Goal: Task Accomplishment & Management: Use online tool/utility

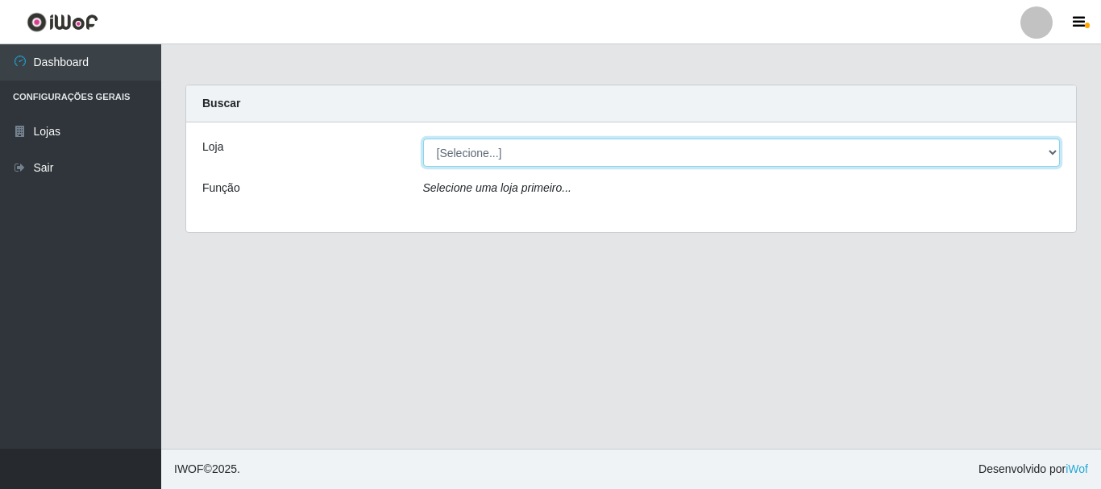
click at [468, 153] on select "[Selecione...] [GEOGRAPHIC_DATA] [GEOGRAPHIC_DATA]" at bounding box center [742, 153] width 638 height 28
select select "64"
click at [423, 139] on select "[Selecione...] [GEOGRAPHIC_DATA] [GEOGRAPHIC_DATA]" at bounding box center [742, 153] width 638 height 28
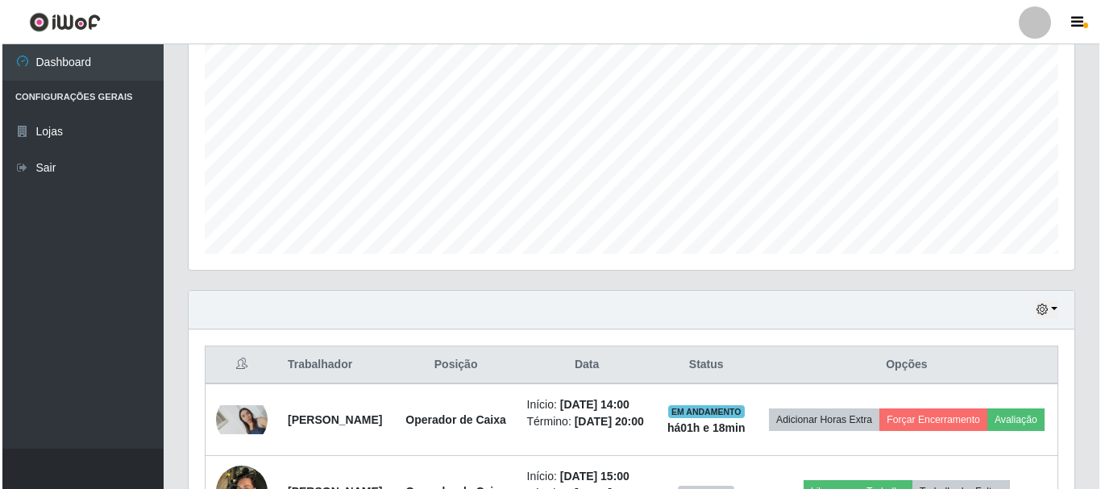
scroll to position [484, 0]
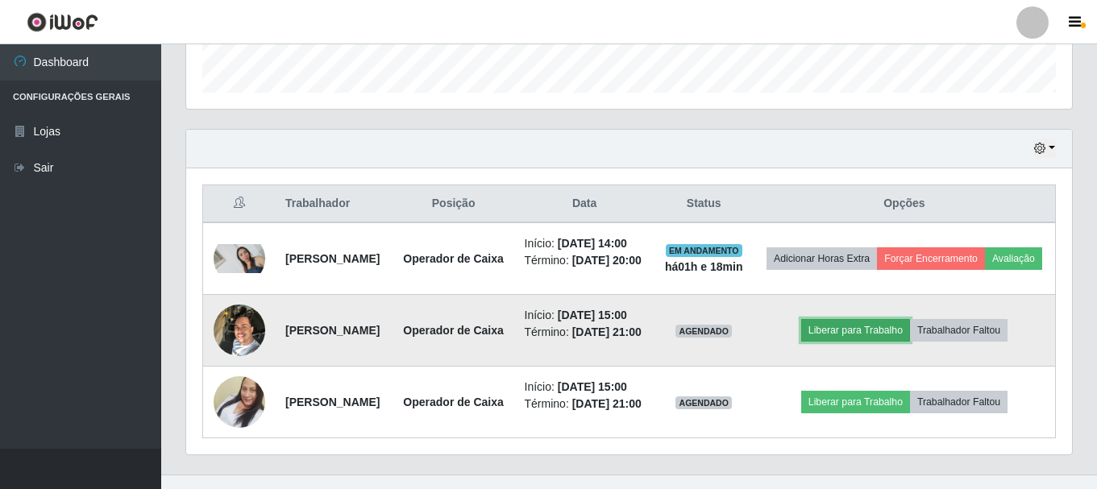
click at [875, 342] on button "Liberar para Trabalho" at bounding box center [855, 330] width 109 height 23
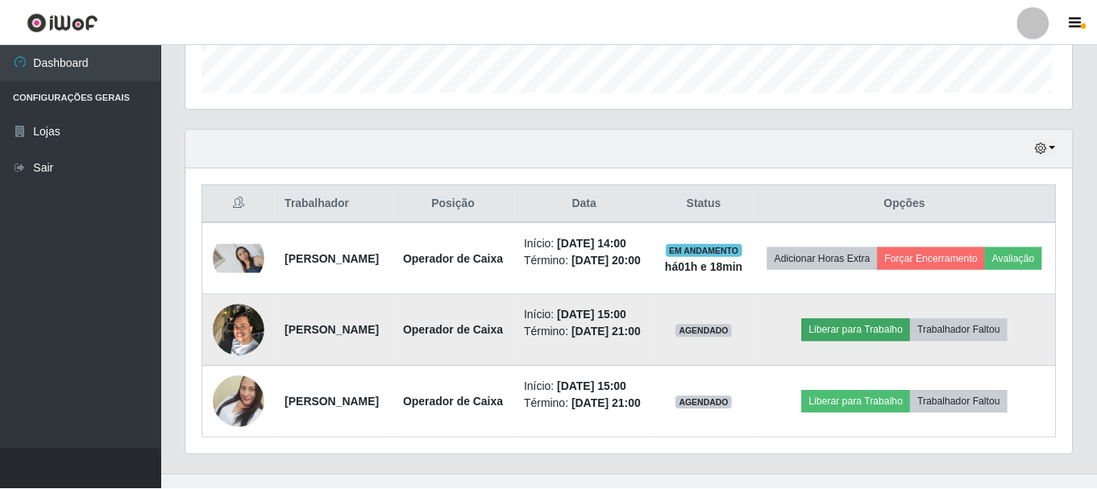
scroll to position [335, 878]
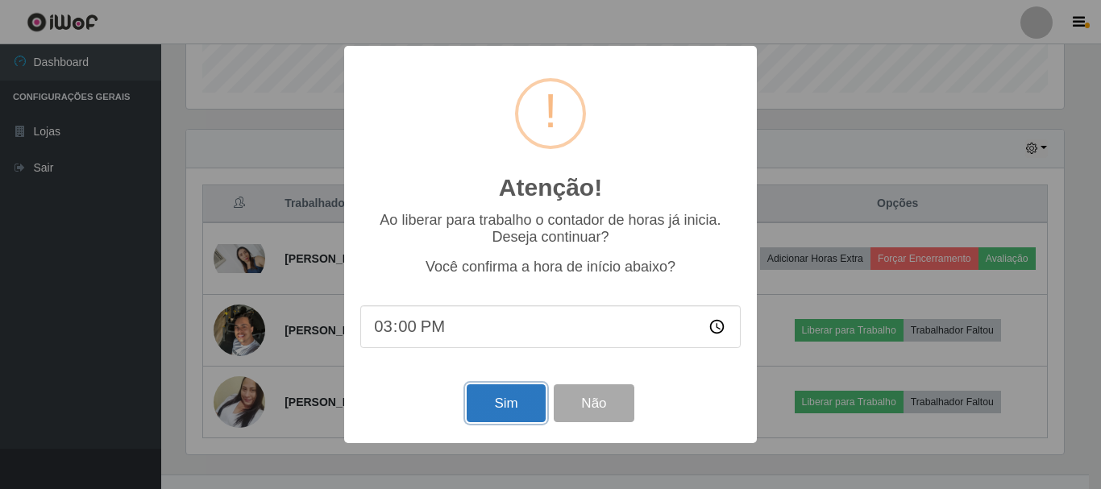
click at [517, 404] on button "Sim" at bounding box center [506, 404] width 78 height 38
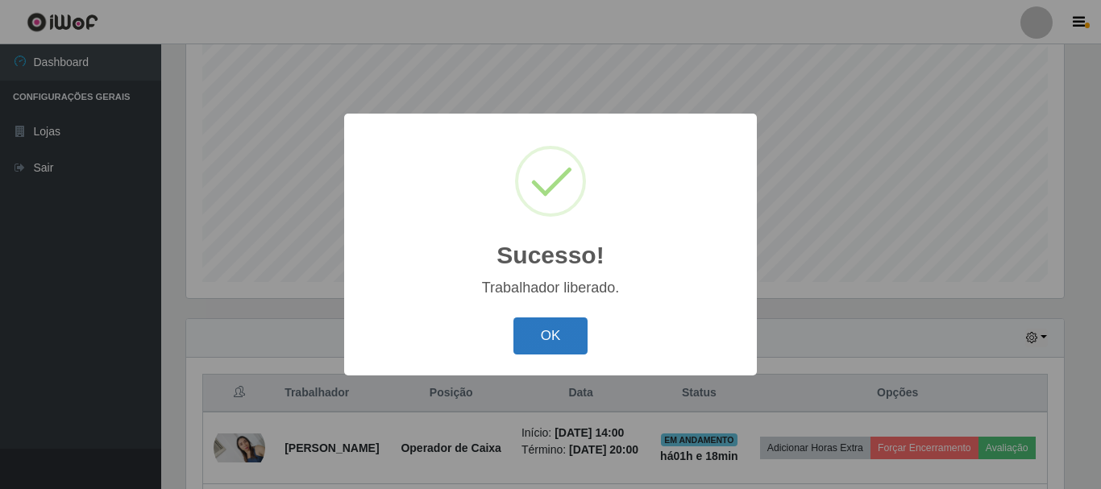
click at [536, 347] on button "OK" at bounding box center [551, 337] width 75 height 38
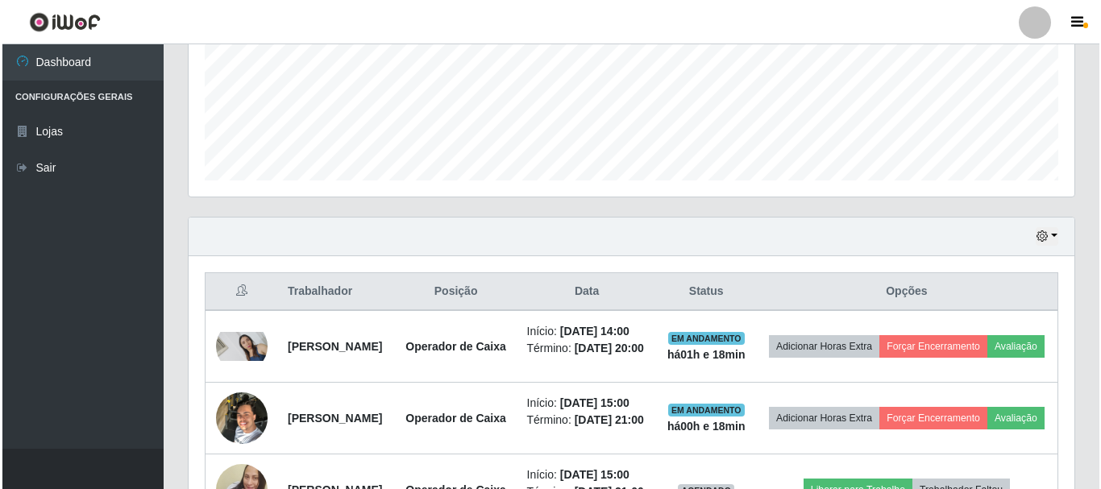
scroll to position [597, 0]
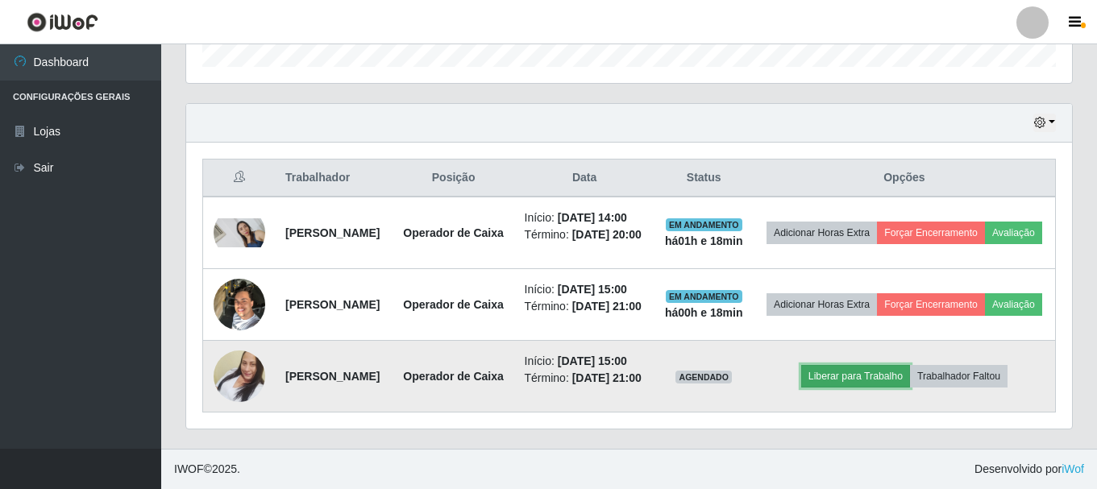
click at [861, 365] on button "Liberar para Trabalho" at bounding box center [855, 376] width 109 height 23
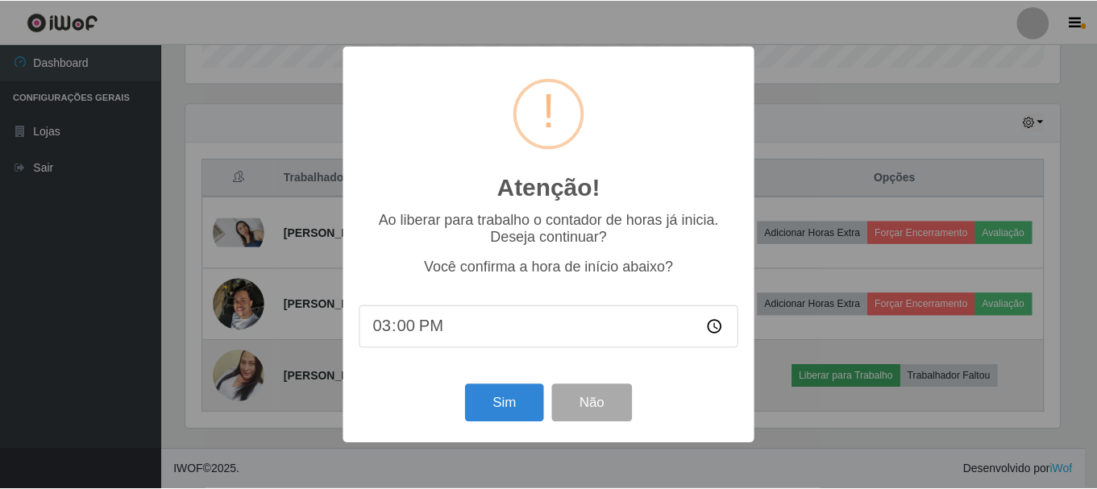
scroll to position [335, 878]
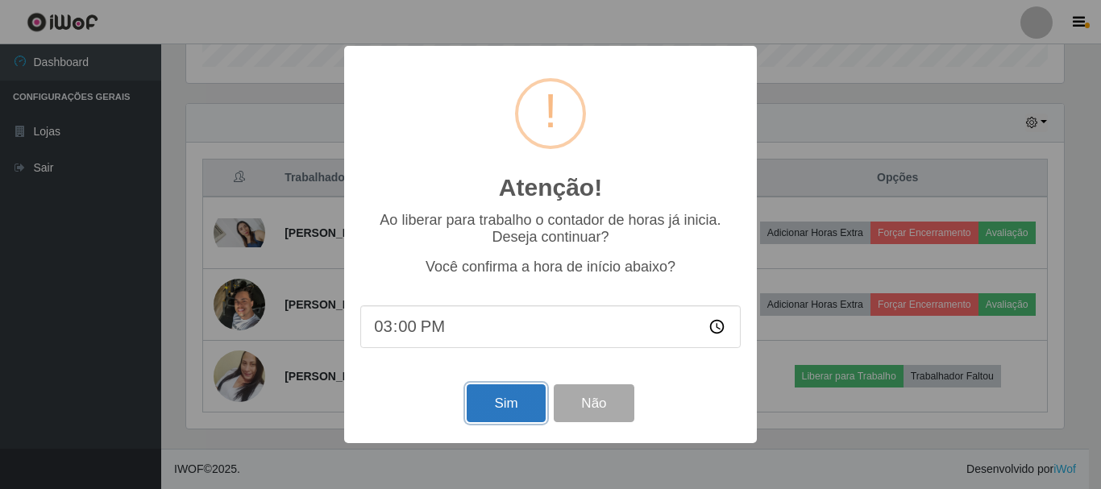
click at [493, 411] on button "Sim" at bounding box center [506, 404] width 78 height 38
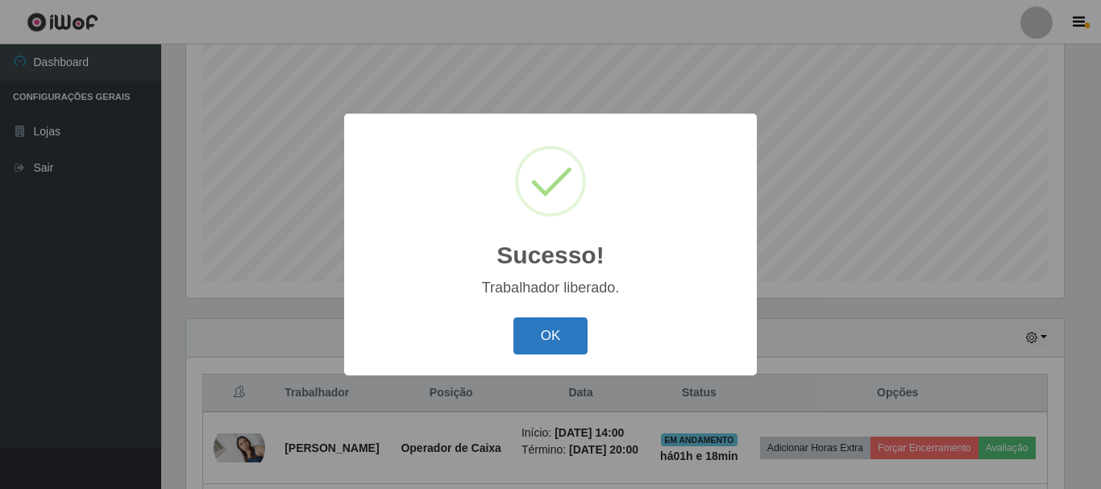
click at [556, 353] on button "OK" at bounding box center [551, 337] width 75 height 38
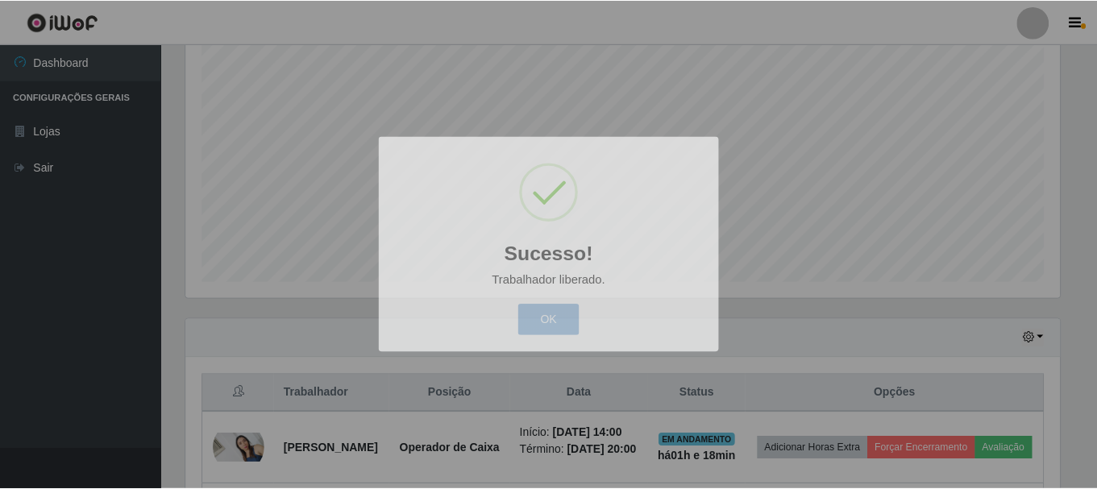
scroll to position [335, 886]
